Goal: Information Seeking & Learning: Learn about a topic

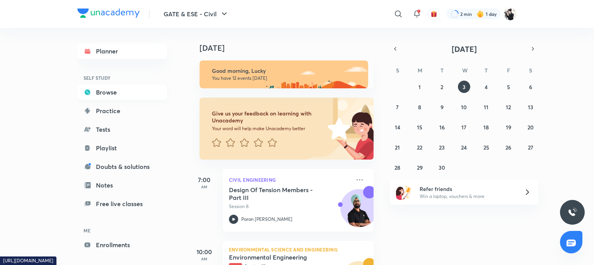
click at [98, 87] on link "Browse" at bounding box center [122, 91] width 90 height 15
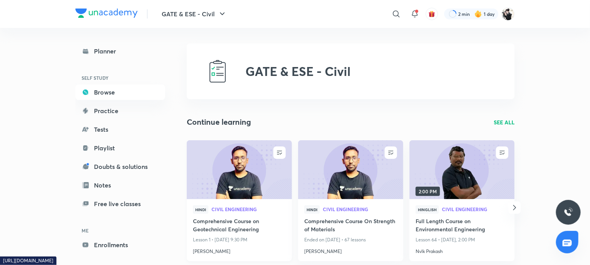
click at [234, 221] on h4 "Comprehensive Course on Geotechnical Engineering" at bounding box center [239, 226] width 93 height 18
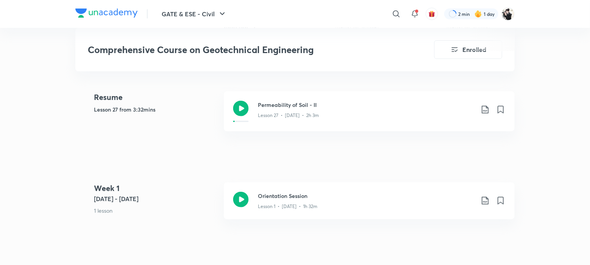
scroll to position [310, 0]
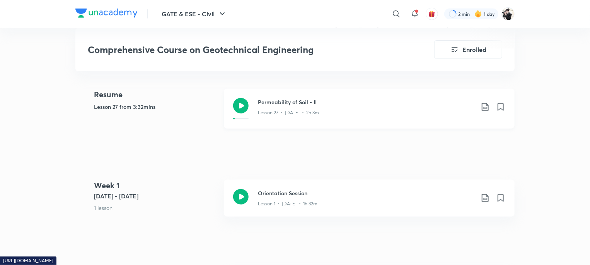
click at [296, 103] on h3 "Permeability of Soil - II" at bounding box center [366, 102] width 217 height 8
